Goal: Transaction & Acquisition: Purchase product/service

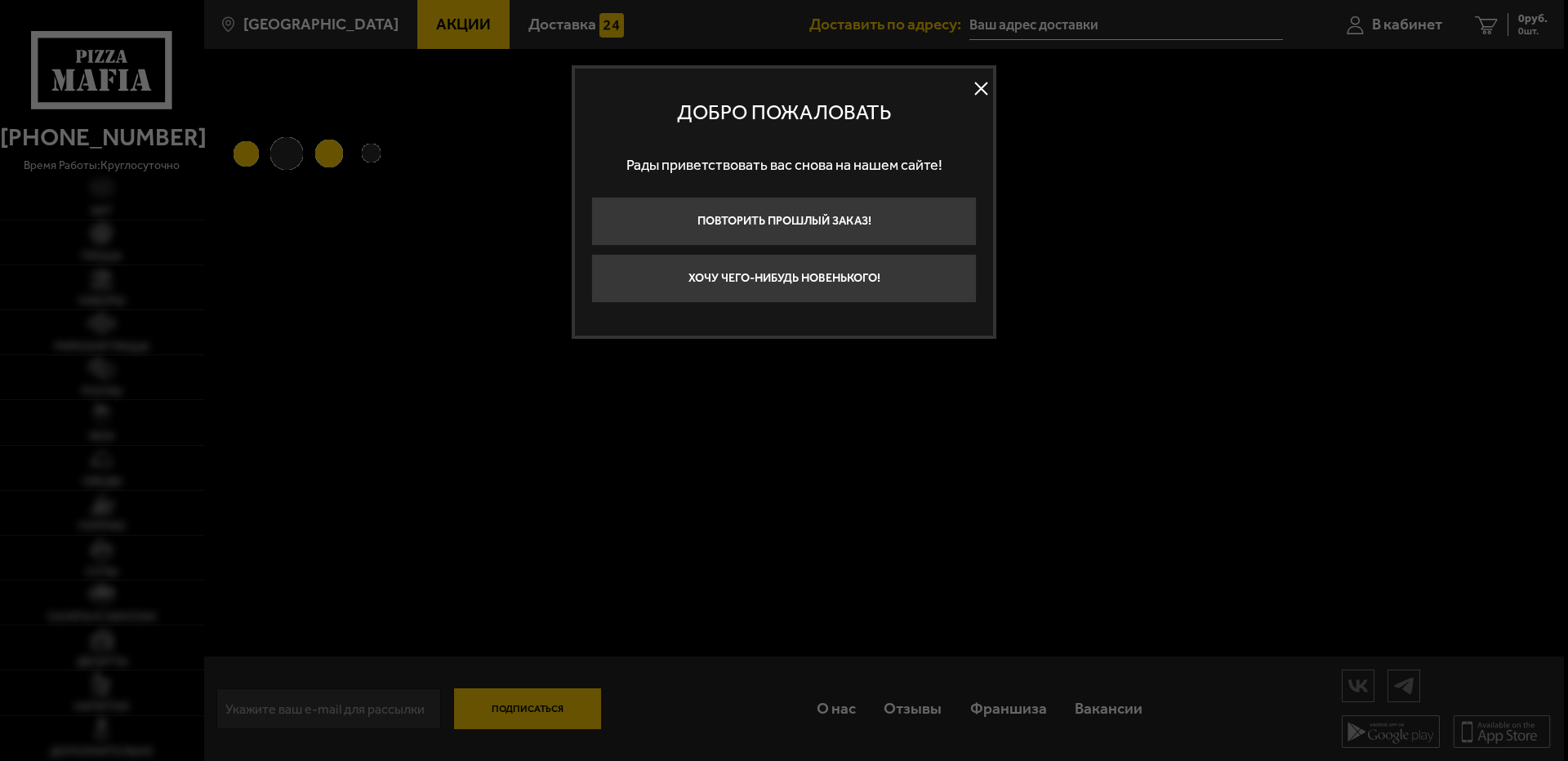
type input "[STREET_ADDRESS][PERSON_NAME]"
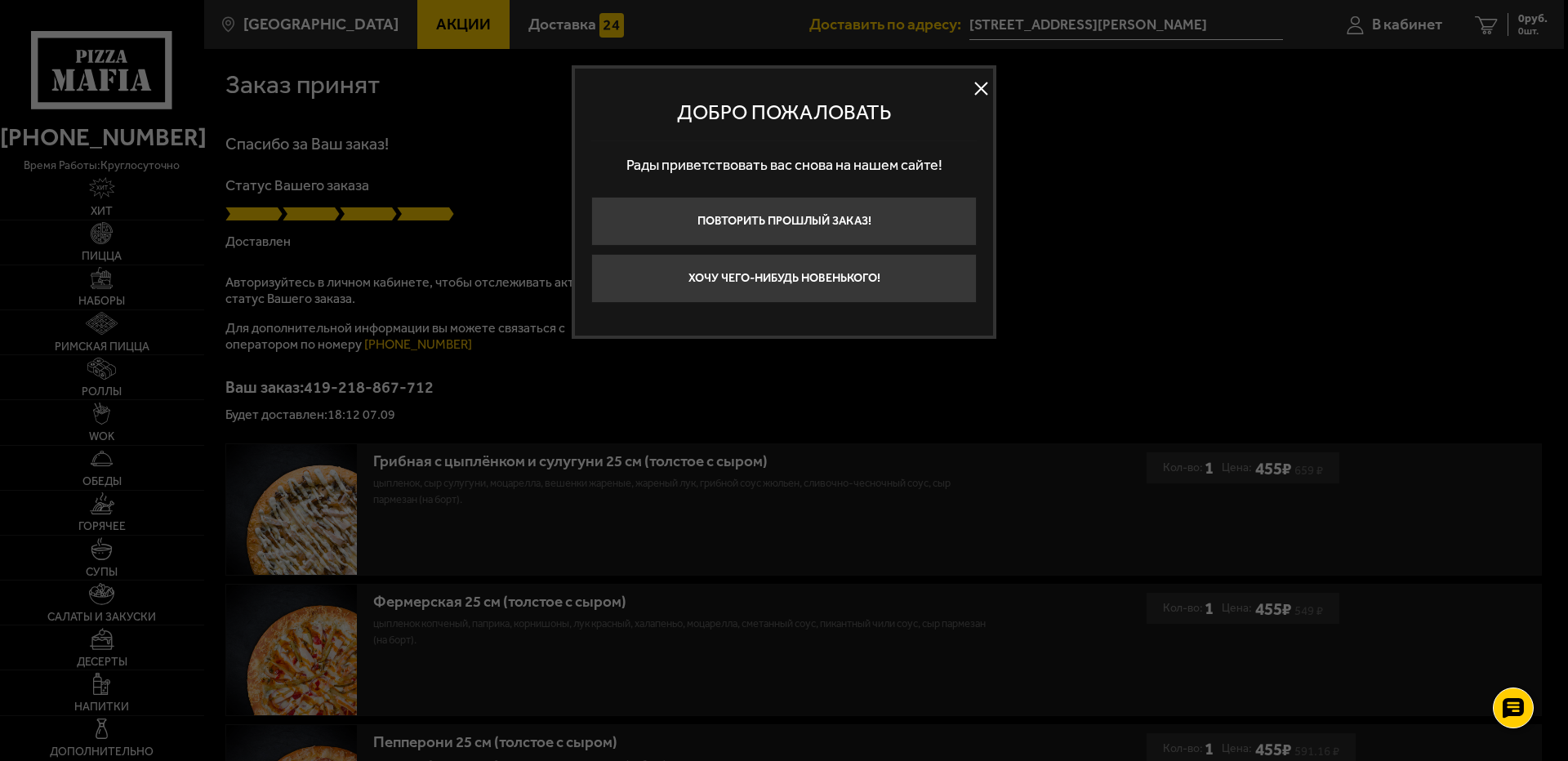
click at [982, 86] on button at bounding box center [980, 88] width 25 height 25
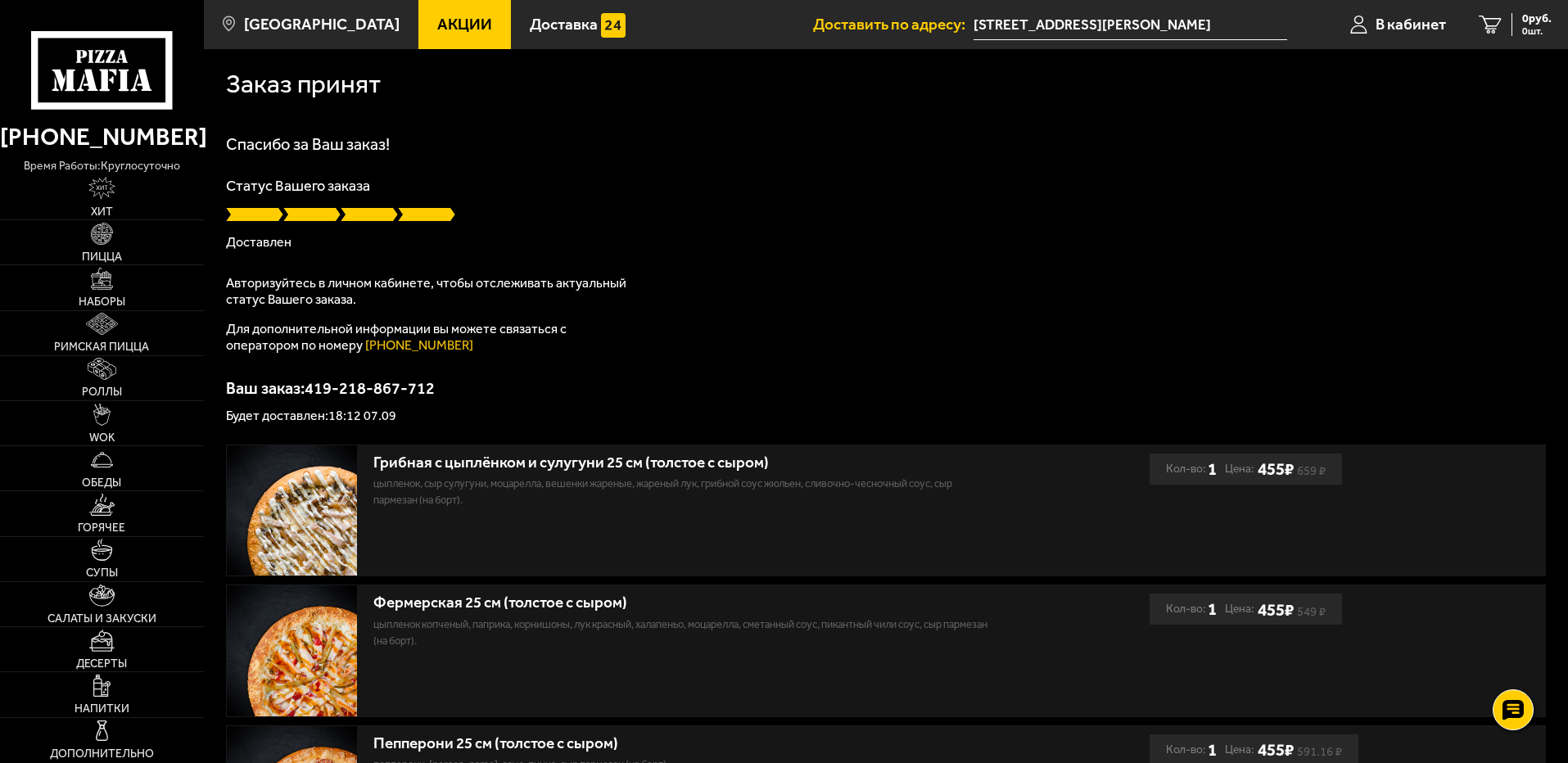
click at [450, 31] on span "Акции" at bounding box center [465, 24] width 55 height 15
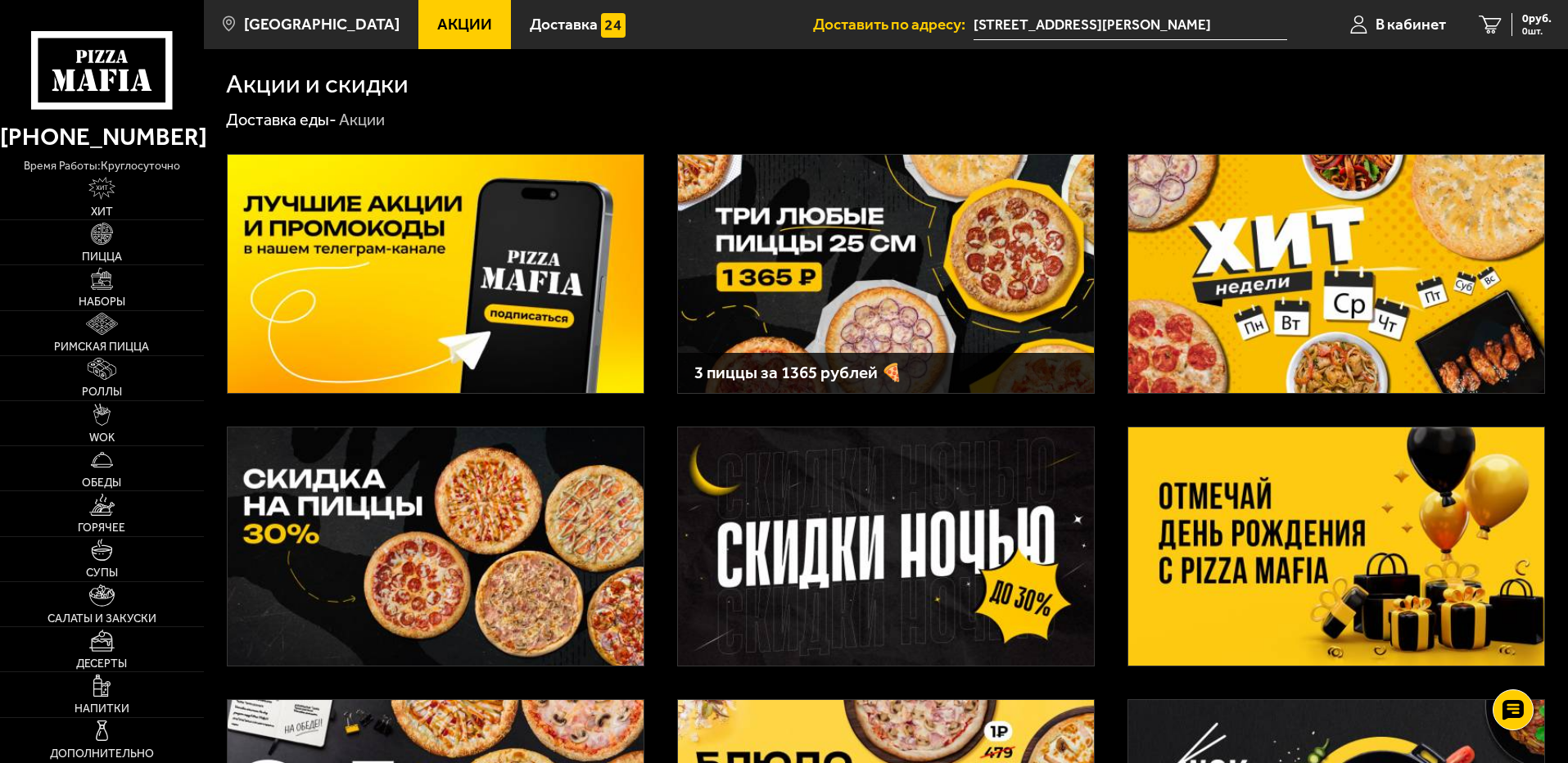
click at [897, 278] on img at bounding box center [886, 273] width 416 height 238
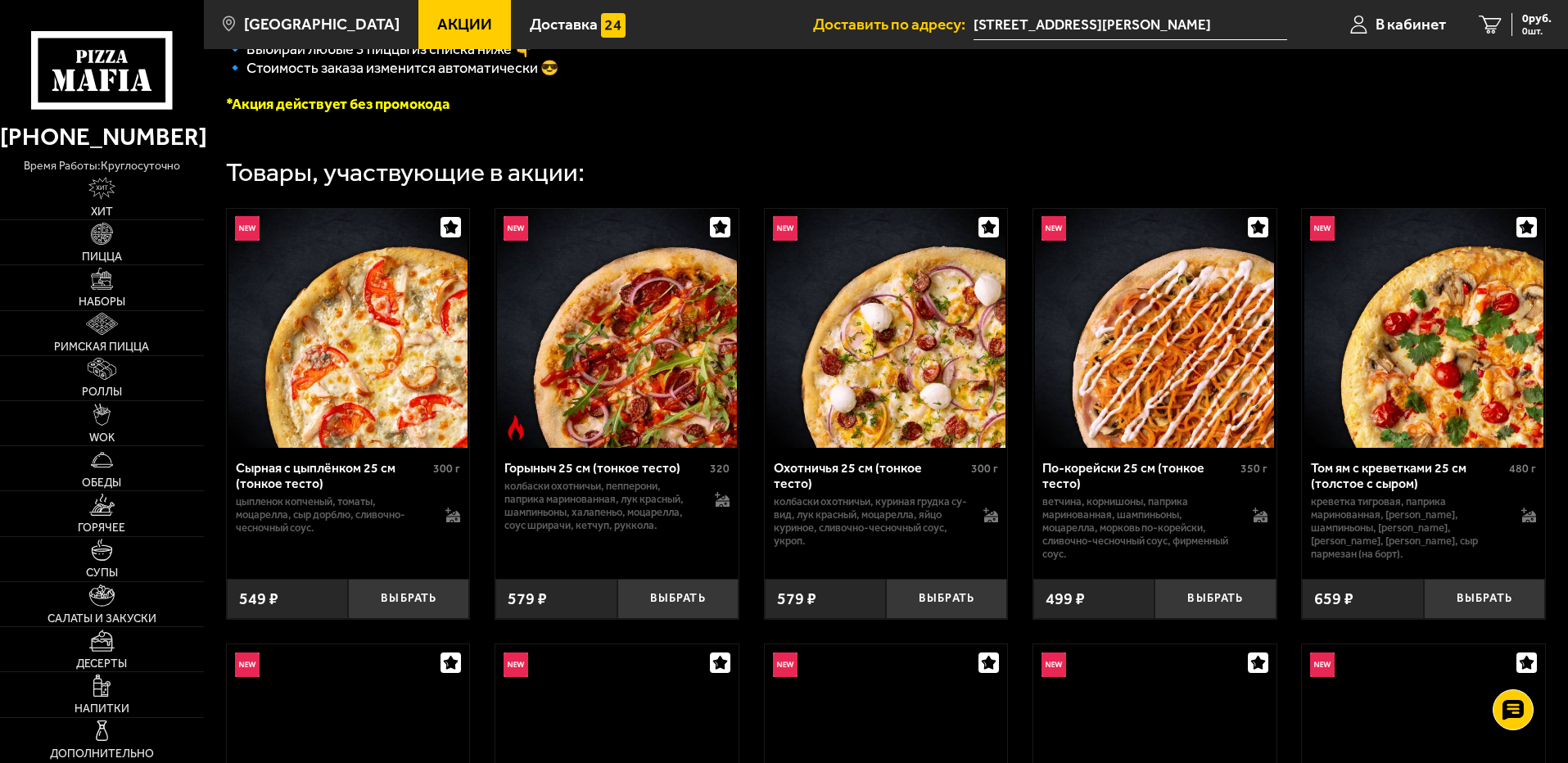
scroll to position [491, 0]
